Goal: Information Seeking & Learning: Check status

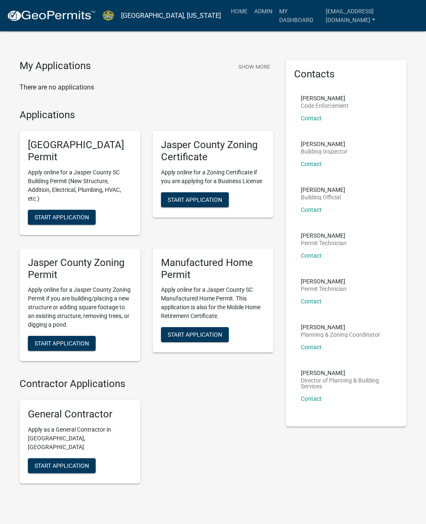
click at [259, 11] on link "Admin" at bounding box center [263, 11] width 25 height 16
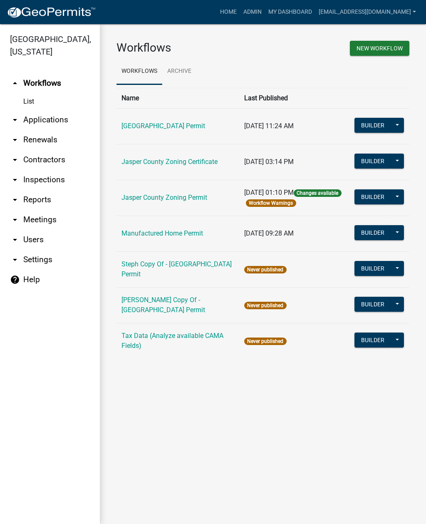
click at [47, 119] on link "arrow_drop_down Applications" at bounding box center [50, 120] width 100 height 20
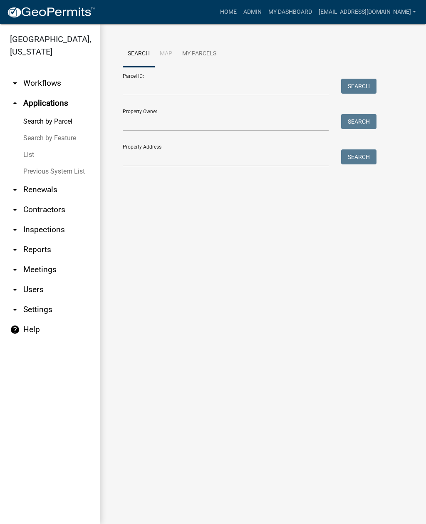
click at [31, 150] on link "List" at bounding box center [50, 154] width 100 height 17
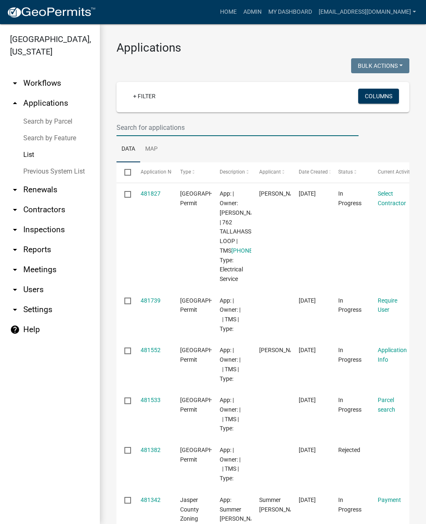
click at [197, 123] on input "text" at bounding box center [237, 127] width 242 height 17
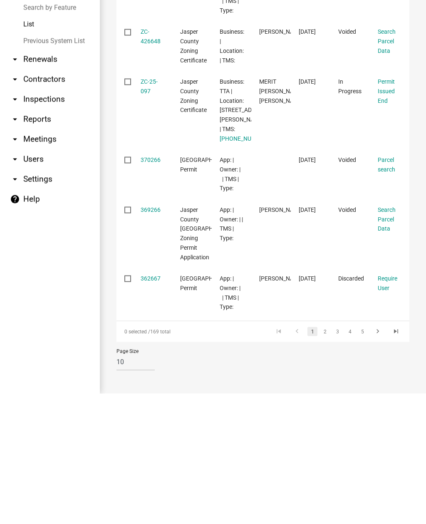
scroll to position [430, 0]
click at [326, 457] on link "2" at bounding box center [325, 461] width 10 height 9
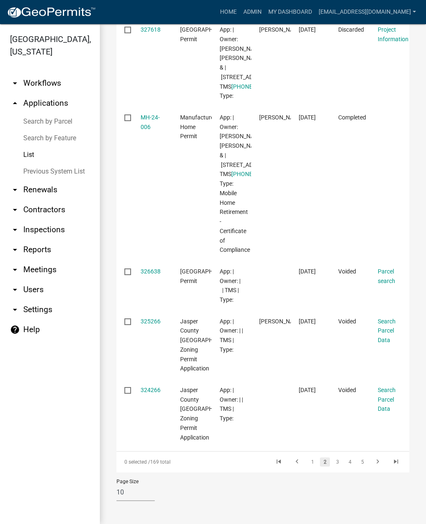
scroll to position [806, 0]
click at [339, 460] on link "3" at bounding box center [337, 461] width 10 height 9
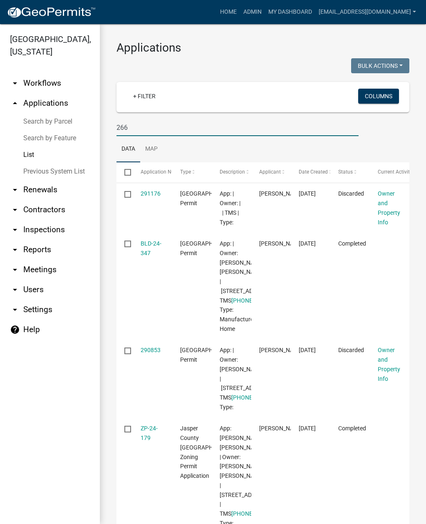
click at [144, 129] on input "266" at bounding box center [237, 127] width 242 height 17
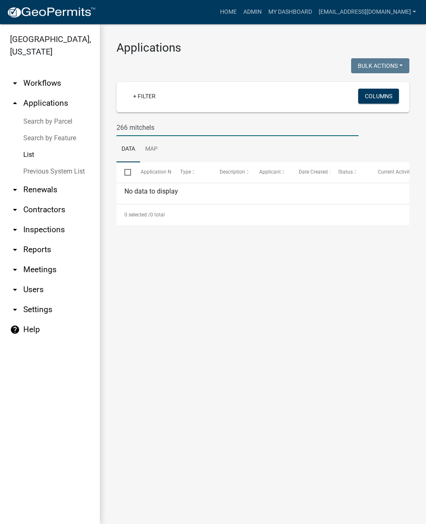
click at [365, 308] on main "Applications Bulk Actions Void Expire Lock Withdraw + Filter Columns 266 mitche…" at bounding box center [263, 274] width 326 height 500
click at [279, 122] on input "266 mitchels" at bounding box center [237, 127] width 242 height 17
click at [199, 127] on input "266 mitchels" at bounding box center [237, 127] width 242 height 17
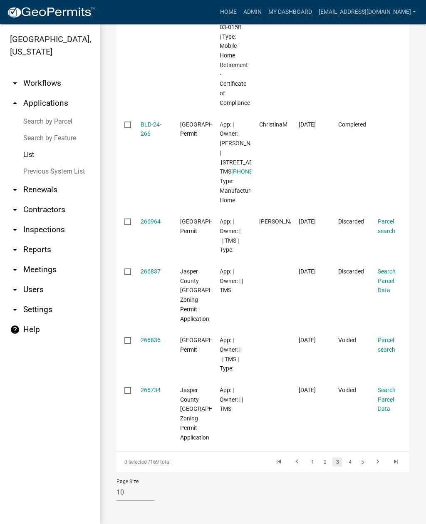
scroll to position [788, 0]
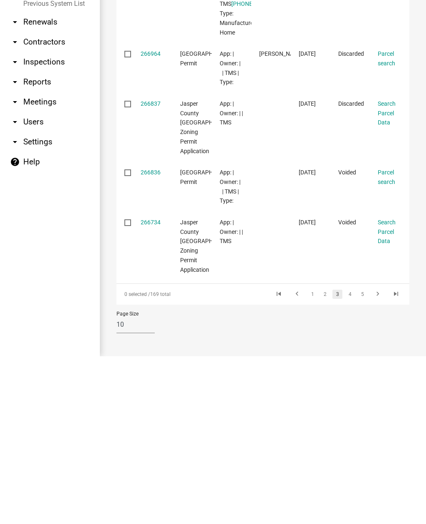
type input "266"
click at [346, 457] on link "4" at bounding box center [350, 461] width 10 height 9
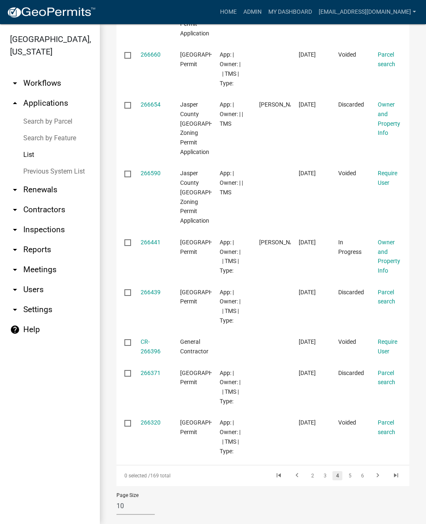
scroll to position [257, 0]
click at [350, 471] on link "5" at bounding box center [350, 475] width 10 height 9
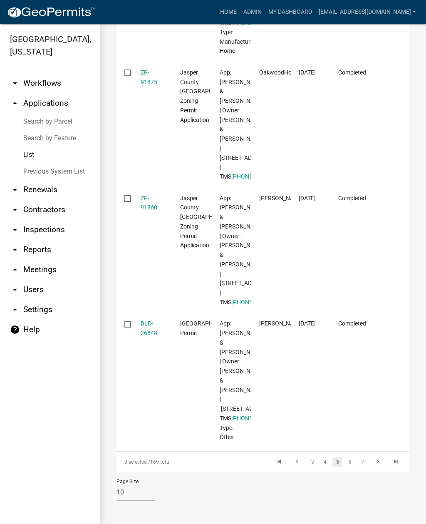
scroll to position [1236, 0]
click at [350, 458] on link "6" at bounding box center [350, 461] width 10 height 9
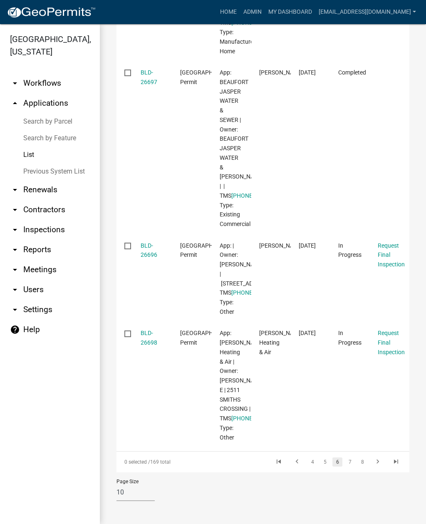
scroll to position [788, 0]
click at [348, 459] on link "7" at bounding box center [350, 461] width 10 height 9
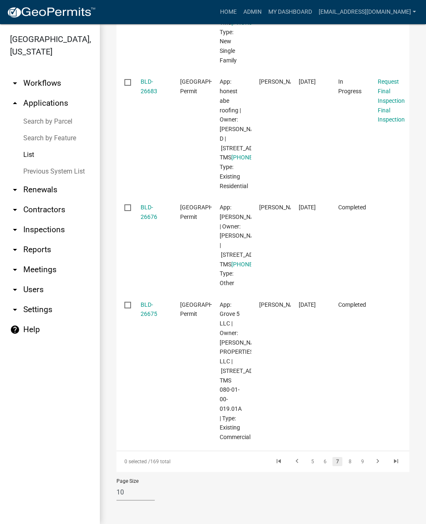
scroll to position [1355, 0]
click at [349, 457] on link "8" at bounding box center [350, 461] width 10 height 9
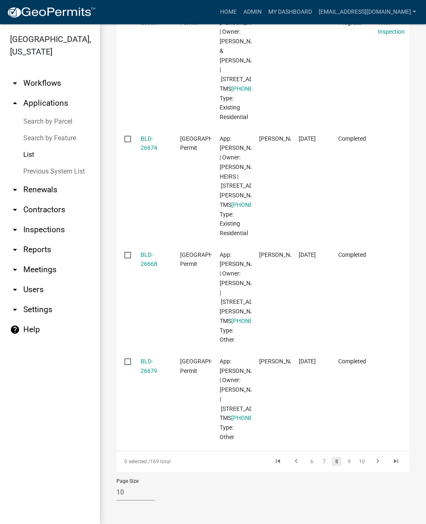
scroll to position [1392, 0]
click at [351, 458] on link "9" at bounding box center [349, 461] width 10 height 9
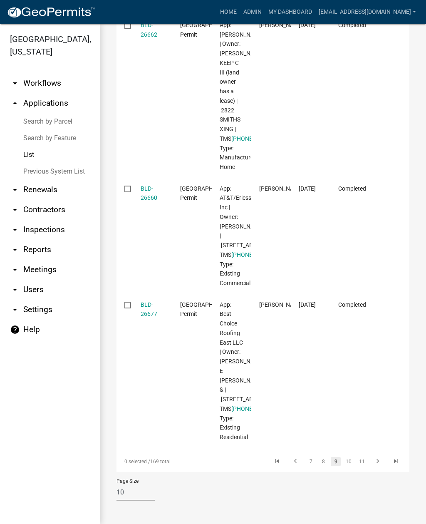
scroll to position [1501, 0]
click at [346, 458] on link "10" at bounding box center [348, 461] width 11 height 9
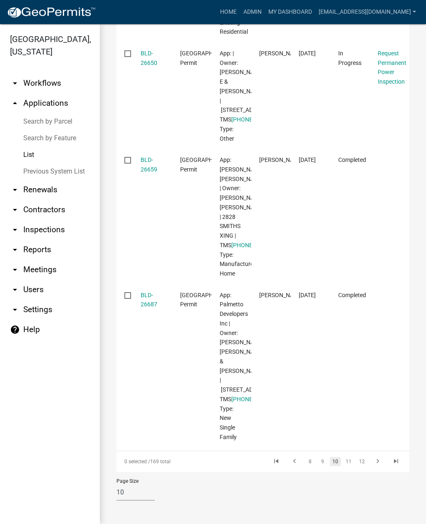
scroll to position [1556, 0]
click at [347, 459] on link "11" at bounding box center [348, 461] width 11 height 9
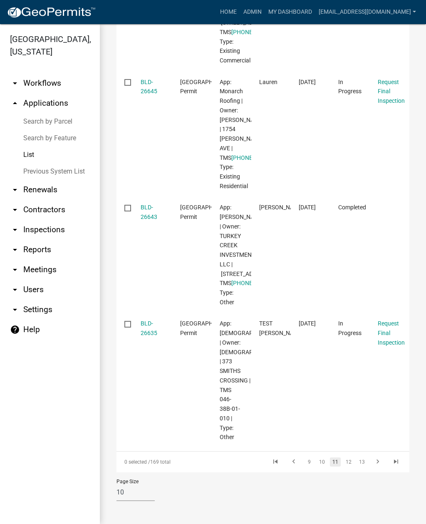
scroll to position [1383, 0]
click at [351, 460] on link "12" at bounding box center [348, 461] width 11 height 9
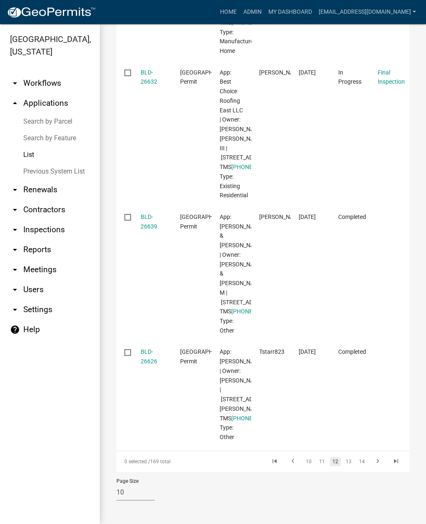
scroll to position [1501, 0]
click at [349, 463] on link "13" at bounding box center [348, 461] width 11 height 9
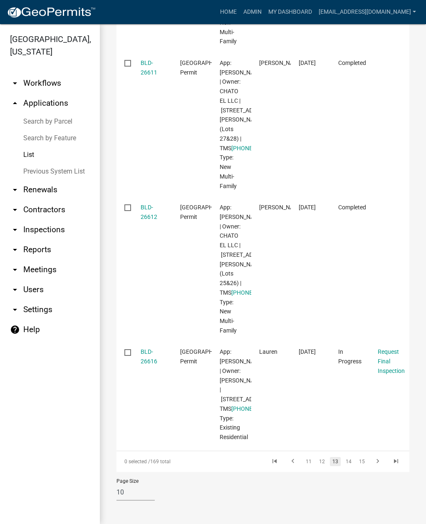
scroll to position [1456, 0]
click at [348, 460] on link "14" at bounding box center [348, 461] width 11 height 9
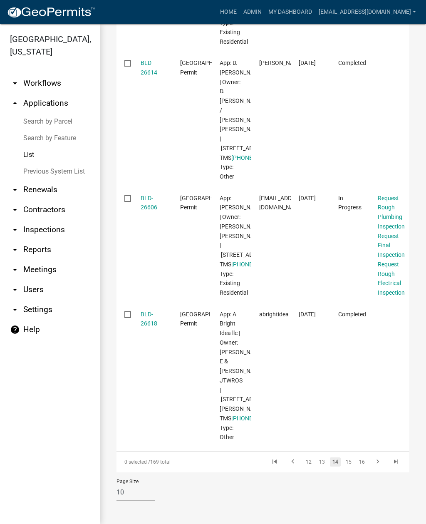
scroll to position [1373, 0]
click at [350, 463] on link "15" at bounding box center [348, 461] width 11 height 9
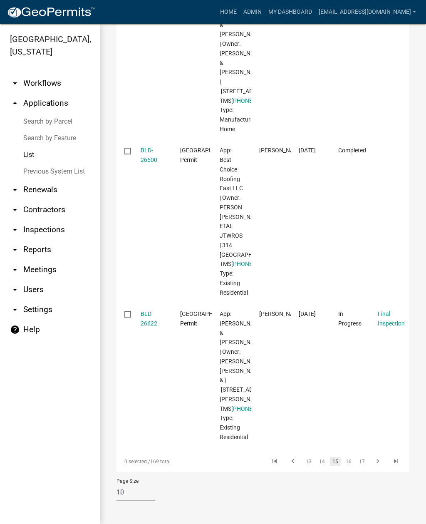
scroll to position [1428, 0]
click at [351, 458] on link "16" at bounding box center [348, 461] width 11 height 9
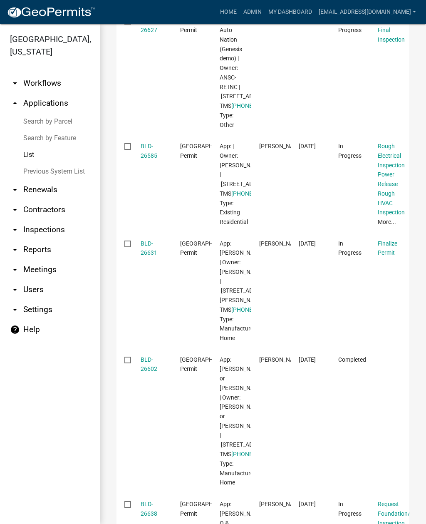
scroll to position [288, 0]
click at [150, 160] on link "BLD-26585" at bounding box center [149, 151] width 17 height 16
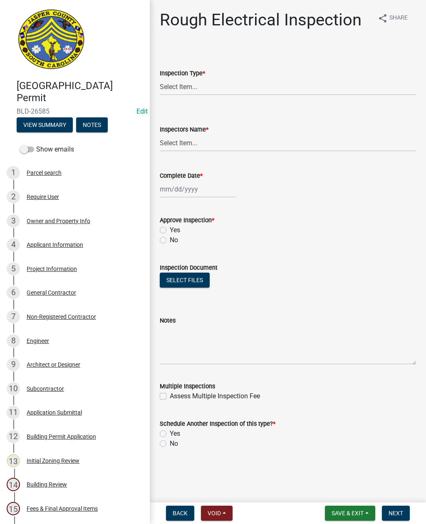
click at [56, 117] on button "View Summary" at bounding box center [45, 124] width 56 height 15
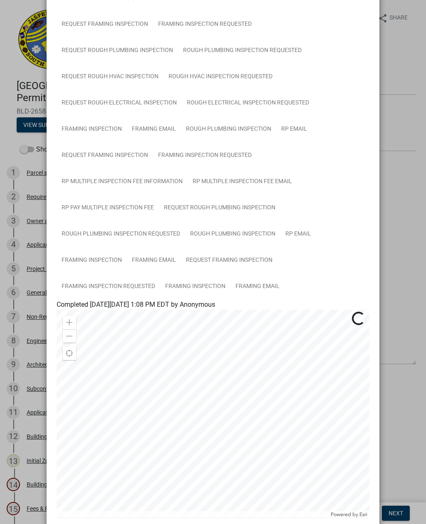
scroll to position [224, 0]
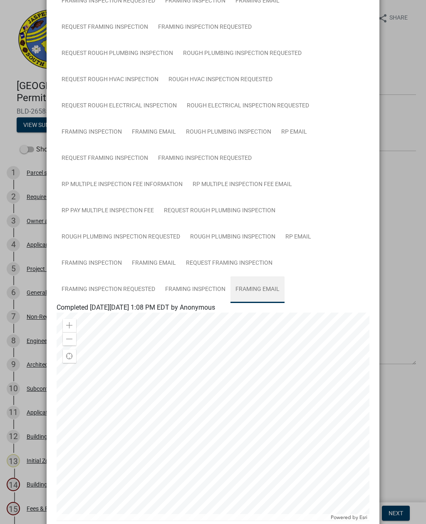
click at [262, 291] on link "Framing Email" at bounding box center [257, 289] width 54 height 27
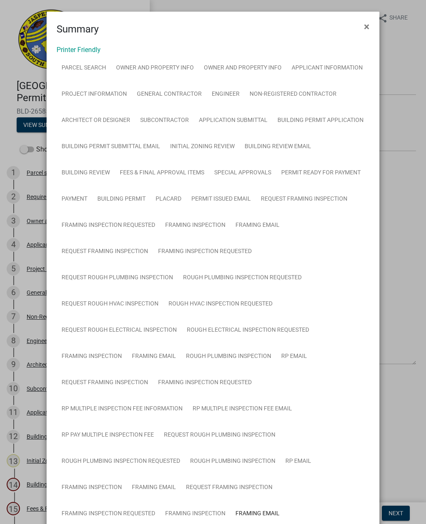
scroll to position [0, 0]
click at [367, 22] on span "×" at bounding box center [366, 27] width 5 height 12
